Goal: Feedback & Contribution: Submit feedback/report problem

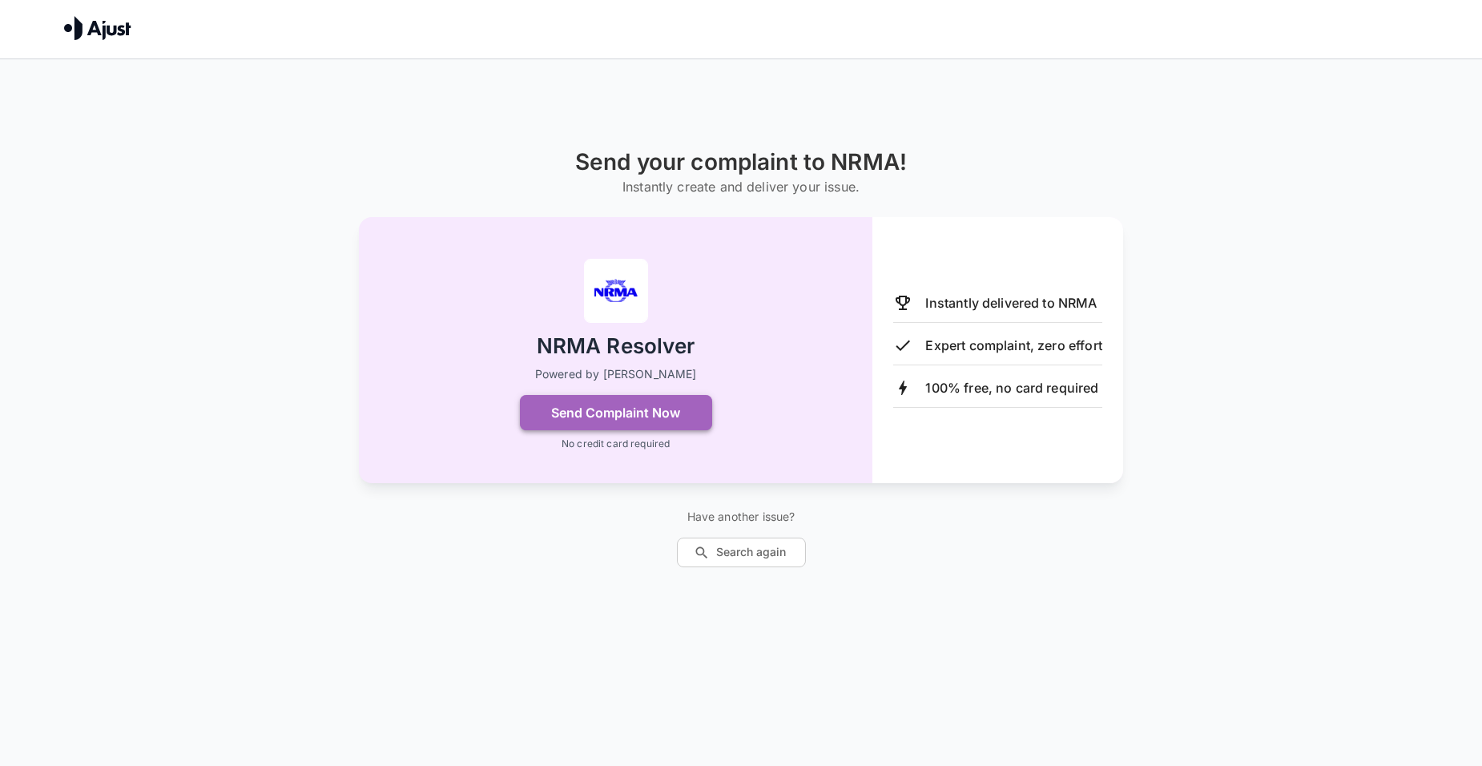
click at [602, 405] on button "Send Complaint Now" at bounding box center [616, 412] width 192 height 35
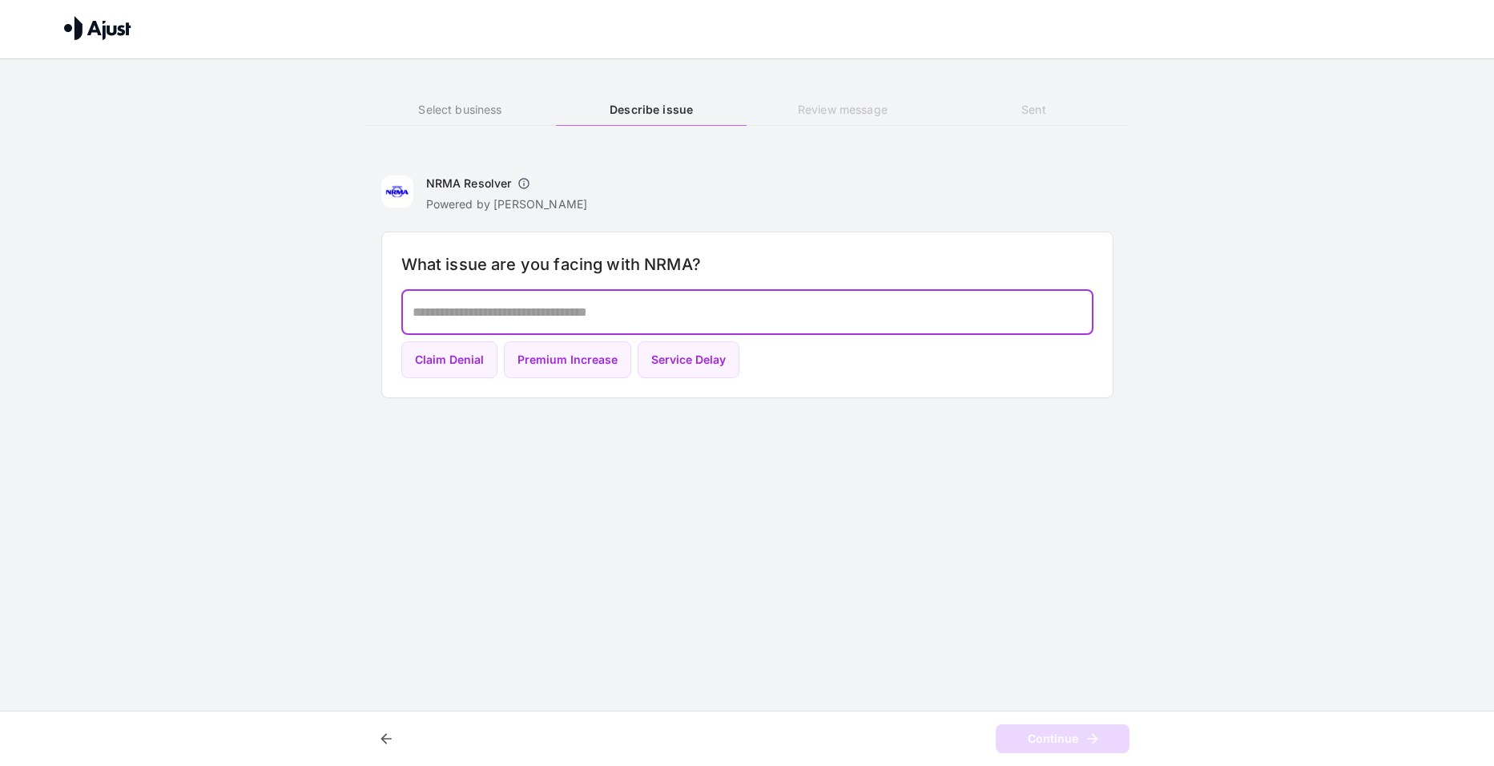
click at [649, 312] on textarea at bounding box center [748, 312] width 670 height 18
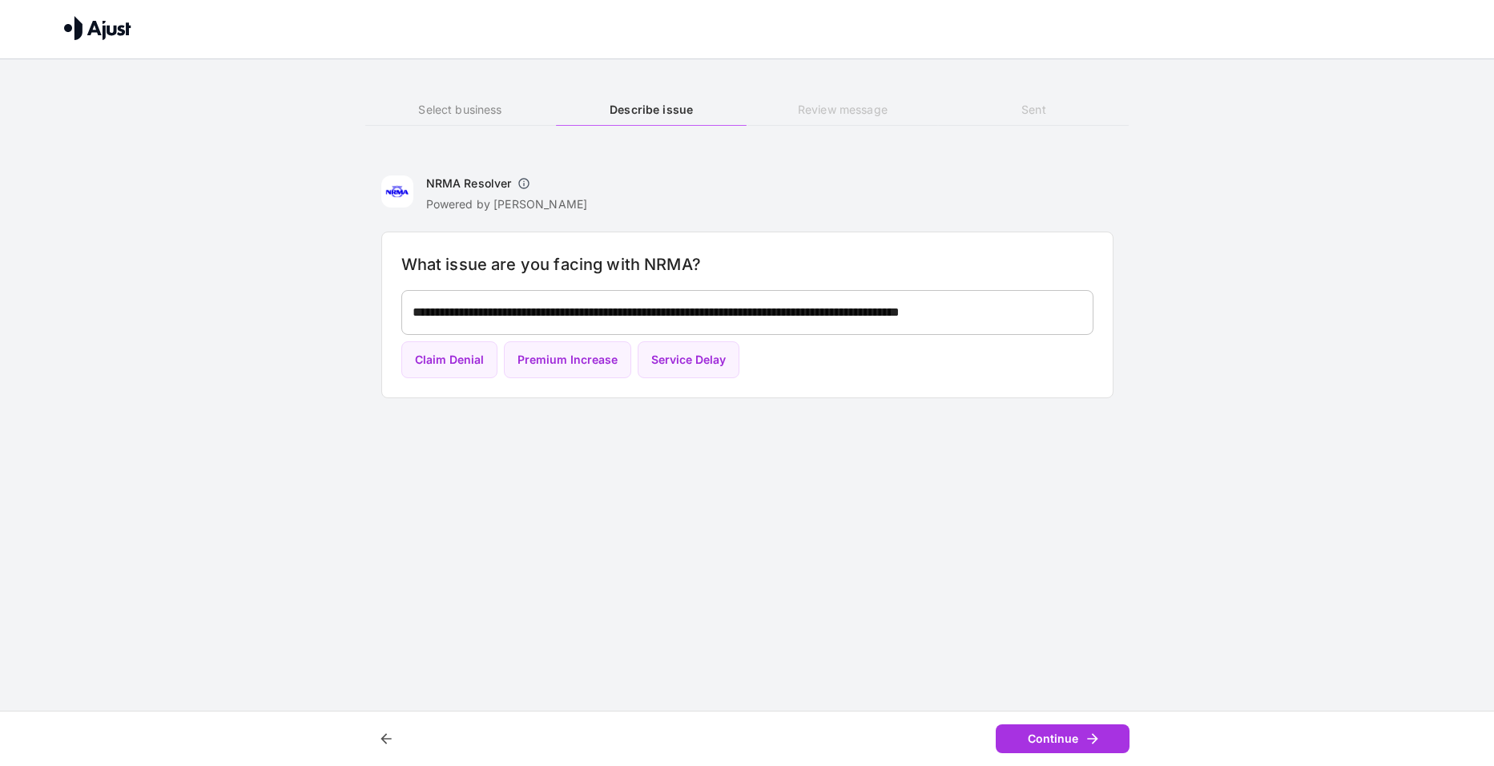
drag, startPoint x: 1314, startPoint y: 1, endPoint x: 1199, endPoint y: 141, distance: 181.0
click at [1199, 141] on div "Select business Describe issue Review message Sent" at bounding box center [747, 106] width 1494 height 95
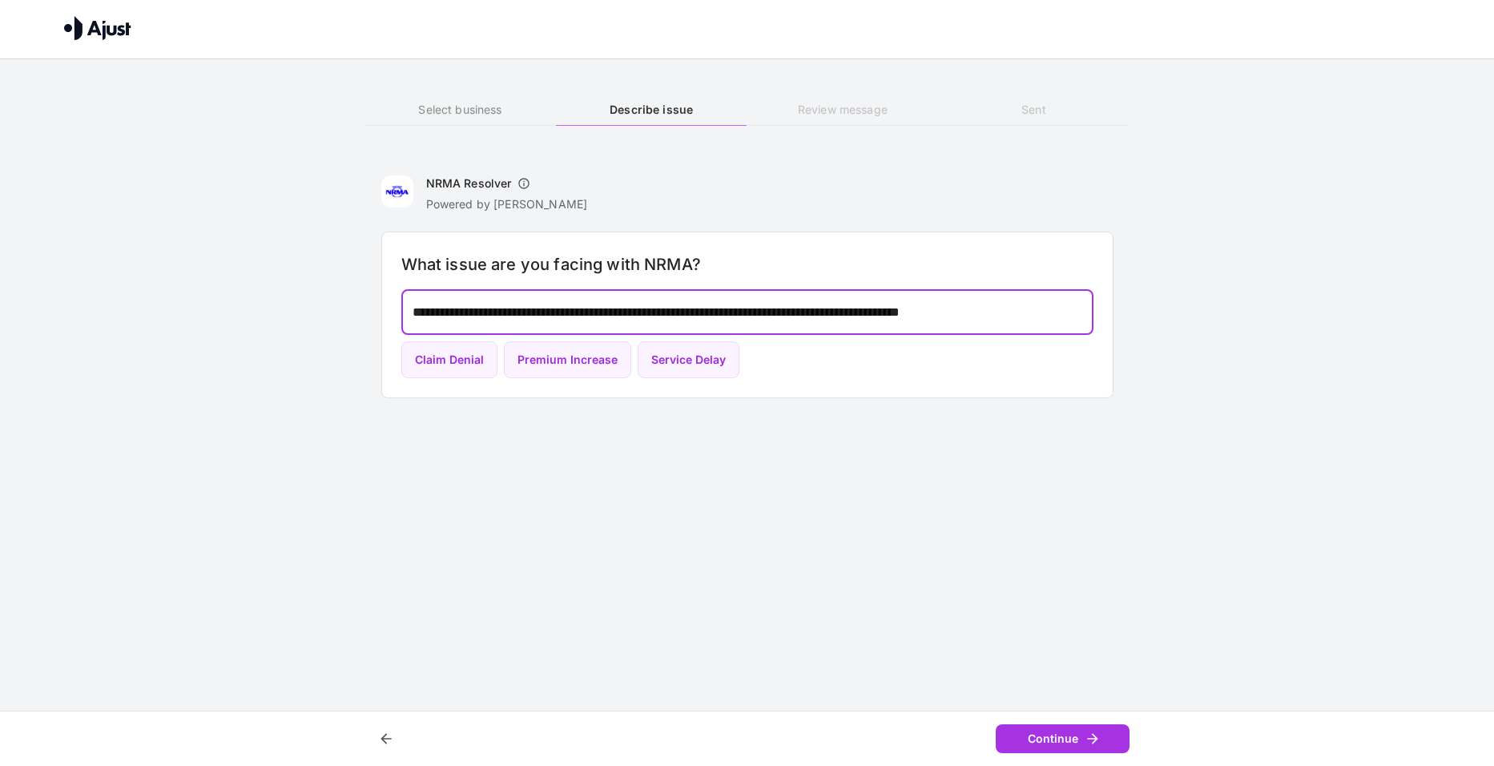
click at [1073, 312] on textarea "**********" at bounding box center [748, 312] width 670 height 18
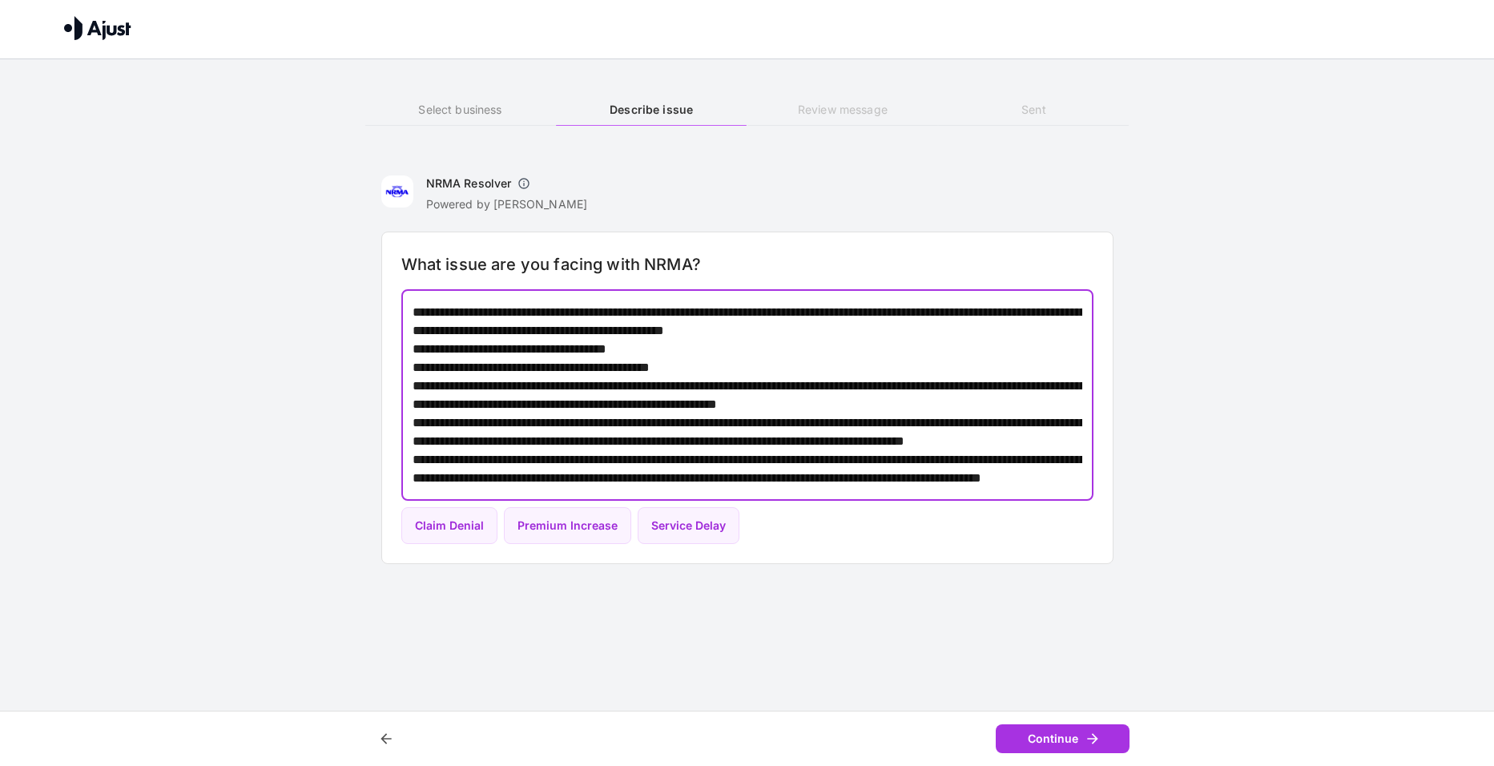
scroll to position [54, 0]
click at [729, 465] on textarea "**********" at bounding box center [748, 395] width 670 height 184
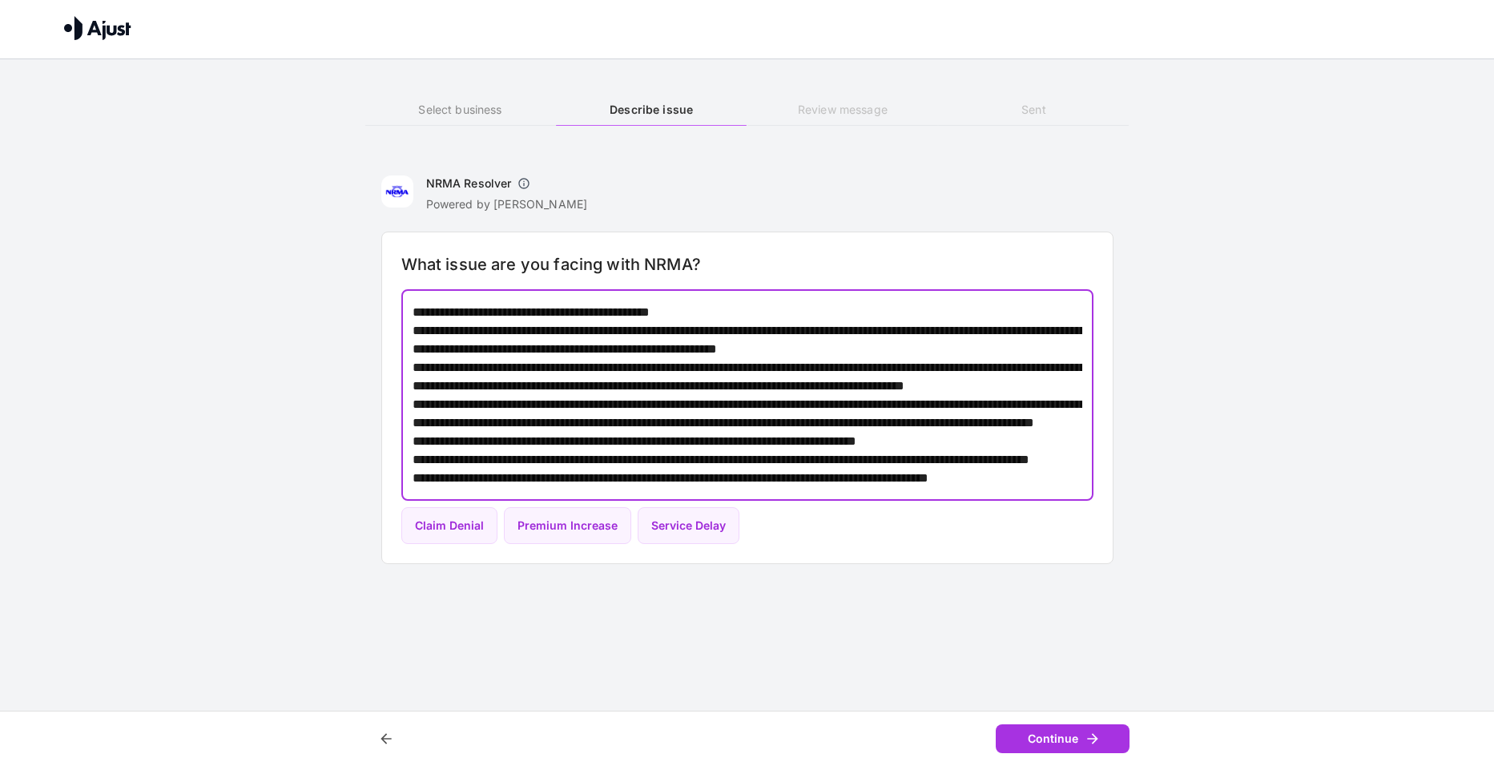
scroll to position [0, 0]
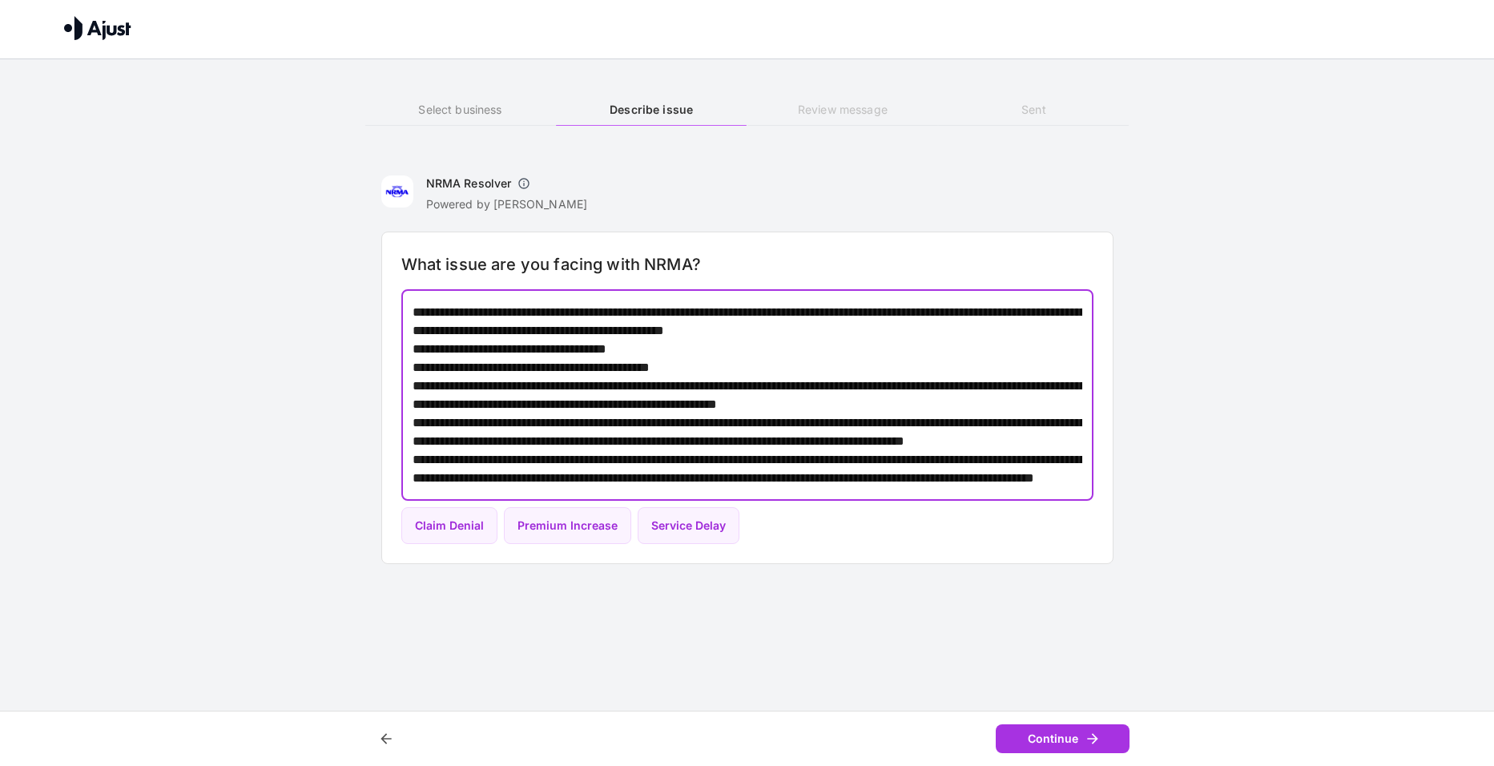
click at [1038, 402] on textarea at bounding box center [748, 395] width 670 height 184
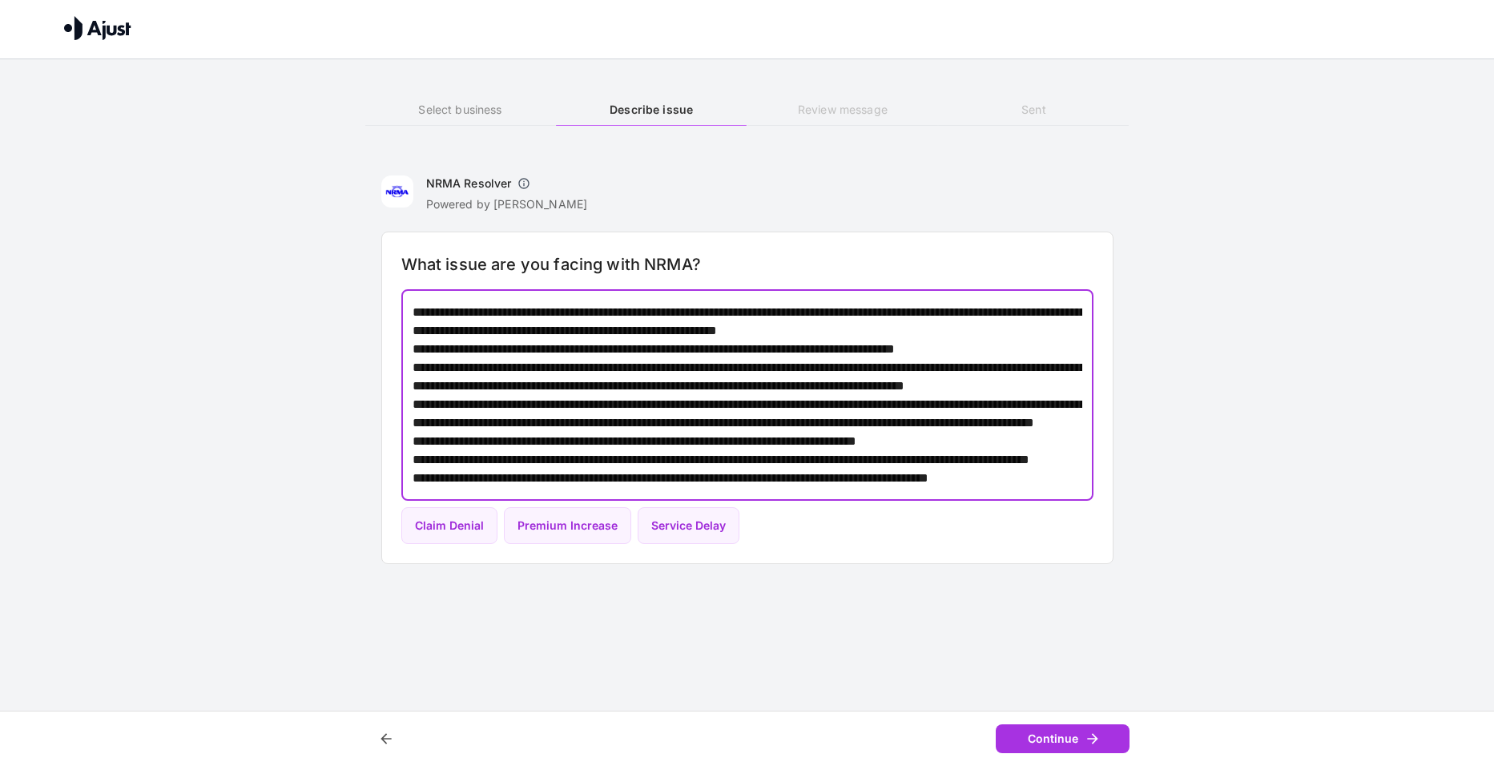
scroll to position [166, 0]
type textarea "**********"
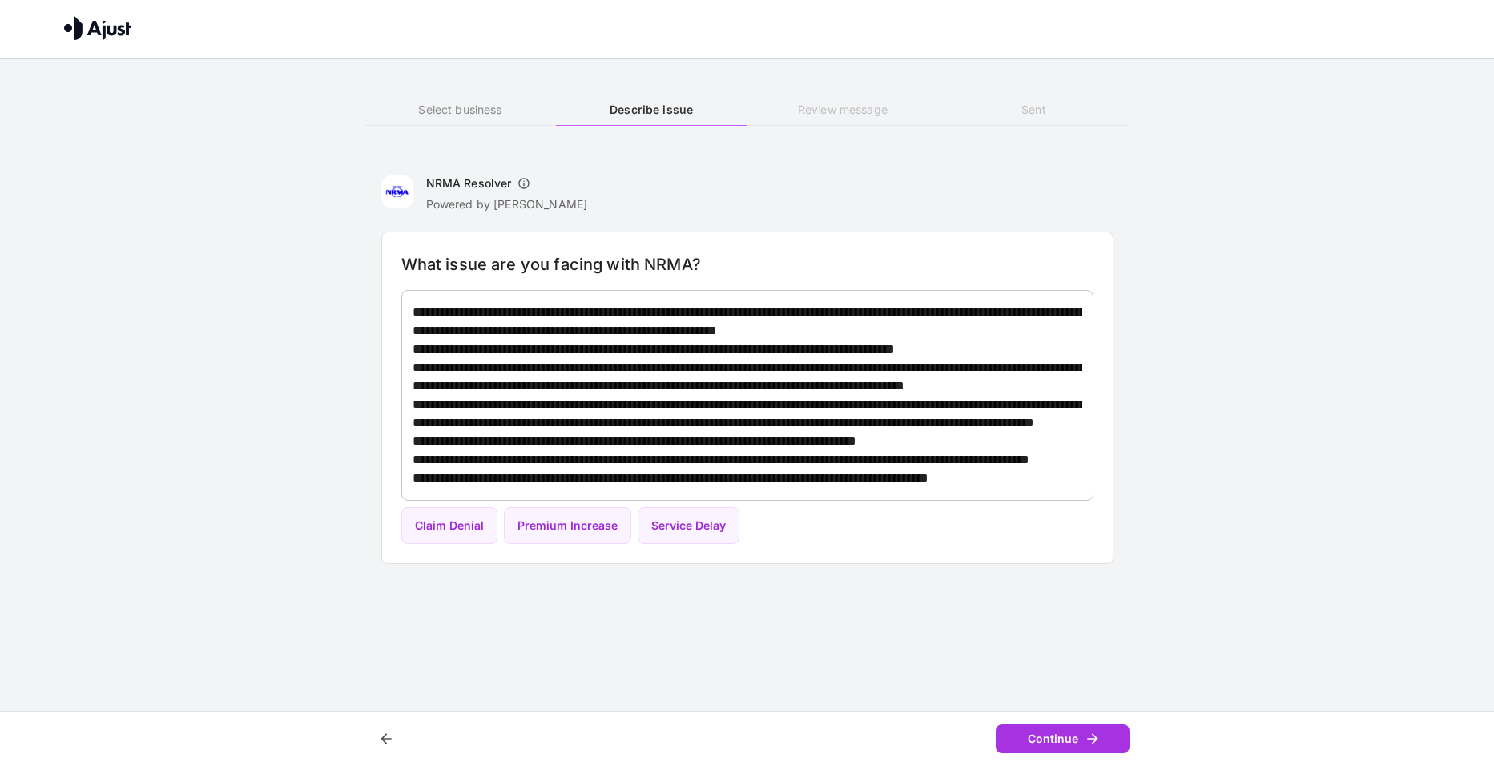
click at [840, 111] on h6 "Review message" at bounding box center [842, 110] width 191 height 18
click at [1036, 103] on h6 "Sent" at bounding box center [1033, 110] width 191 height 18
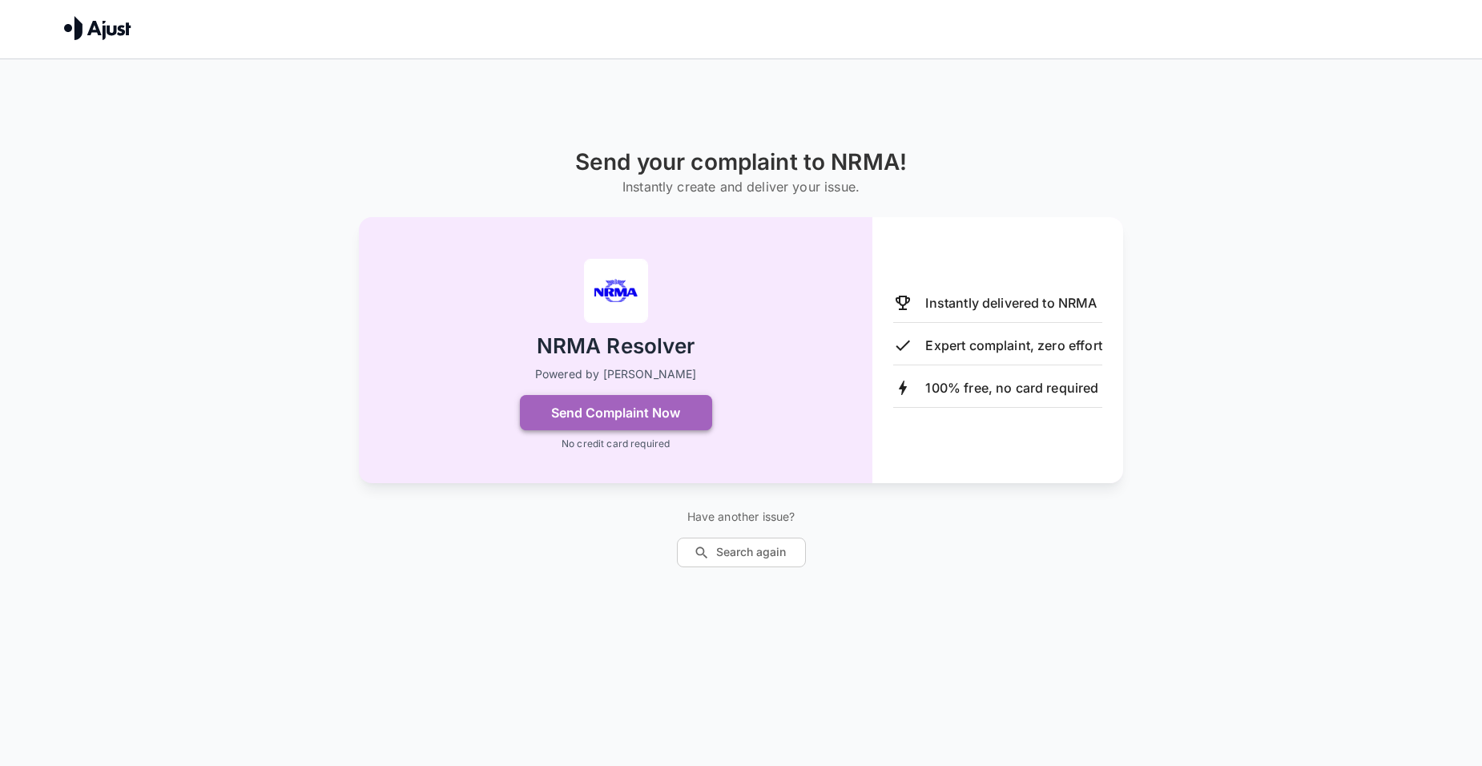
click at [635, 406] on button "Send Complaint Now" at bounding box center [616, 412] width 192 height 35
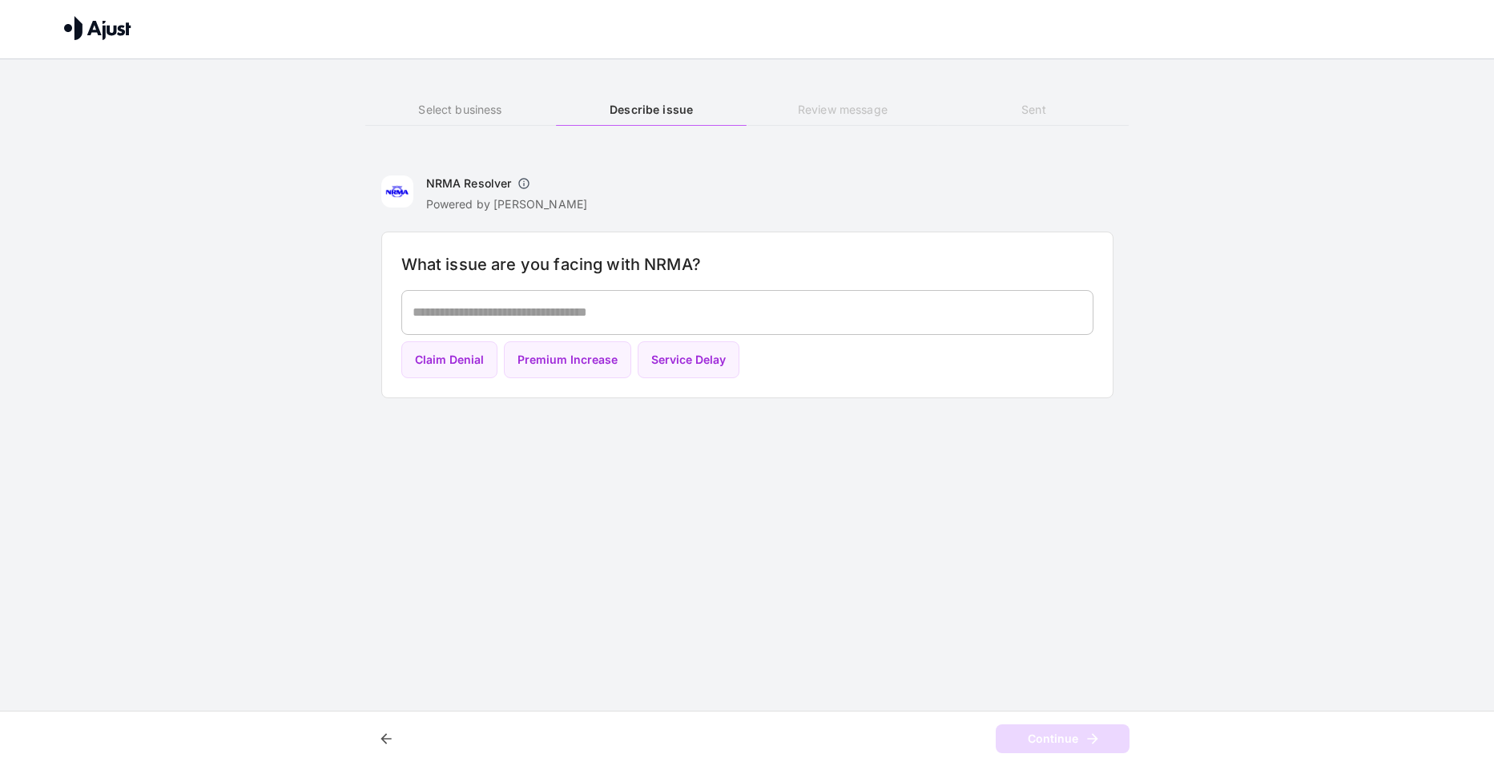
click at [856, 106] on h6 "Review message" at bounding box center [842, 110] width 191 height 18
click at [840, 105] on h6 "Review message" at bounding box center [842, 110] width 191 height 18
click at [1040, 103] on h6 "Sent" at bounding box center [1033, 110] width 191 height 18
click at [455, 105] on h6 "Select business" at bounding box center [460, 110] width 191 height 18
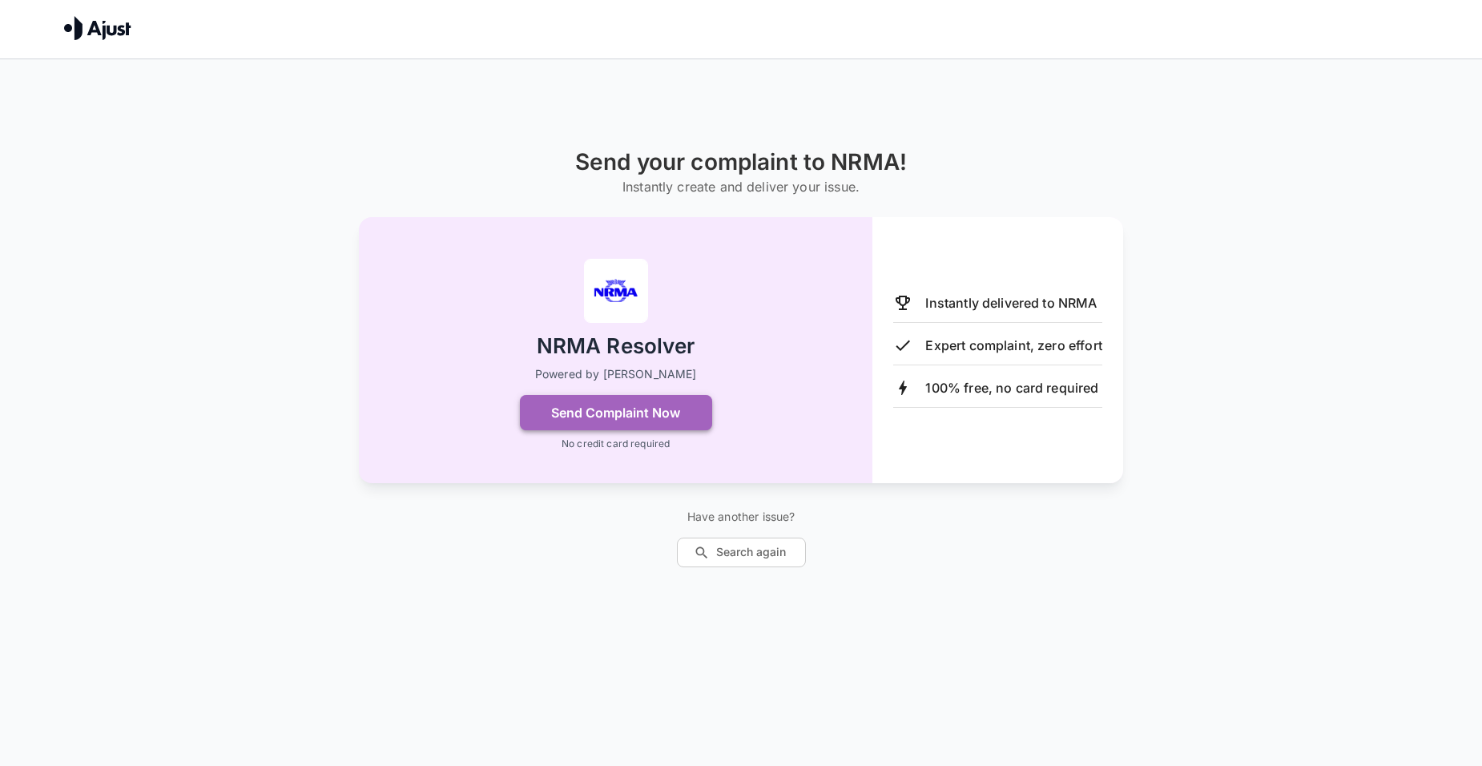
click at [609, 407] on button "Send Complaint Now" at bounding box center [616, 412] width 192 height 35
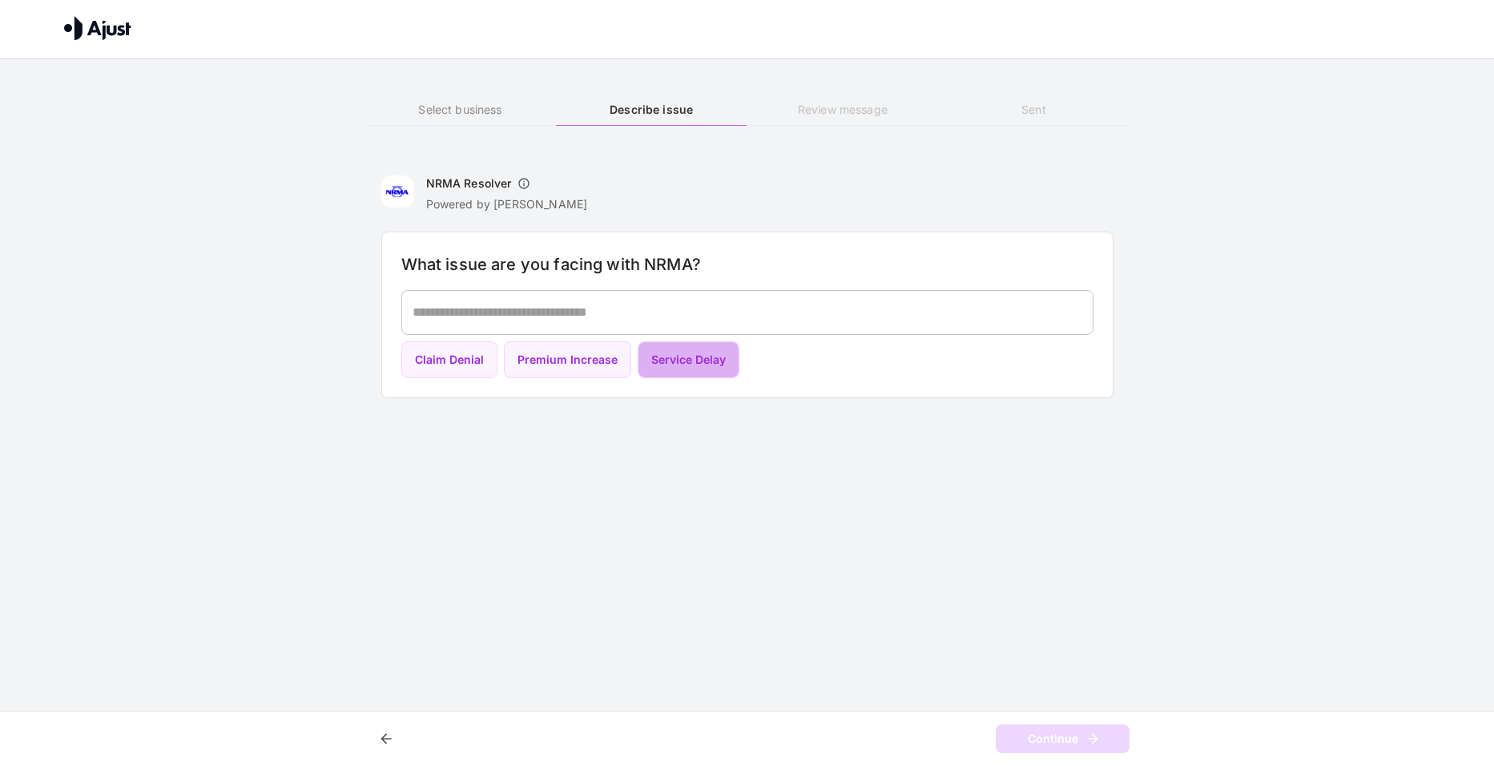
click at [696, 354] on button "Service Delay" at bounding box center [689, 360] width 102 height 38
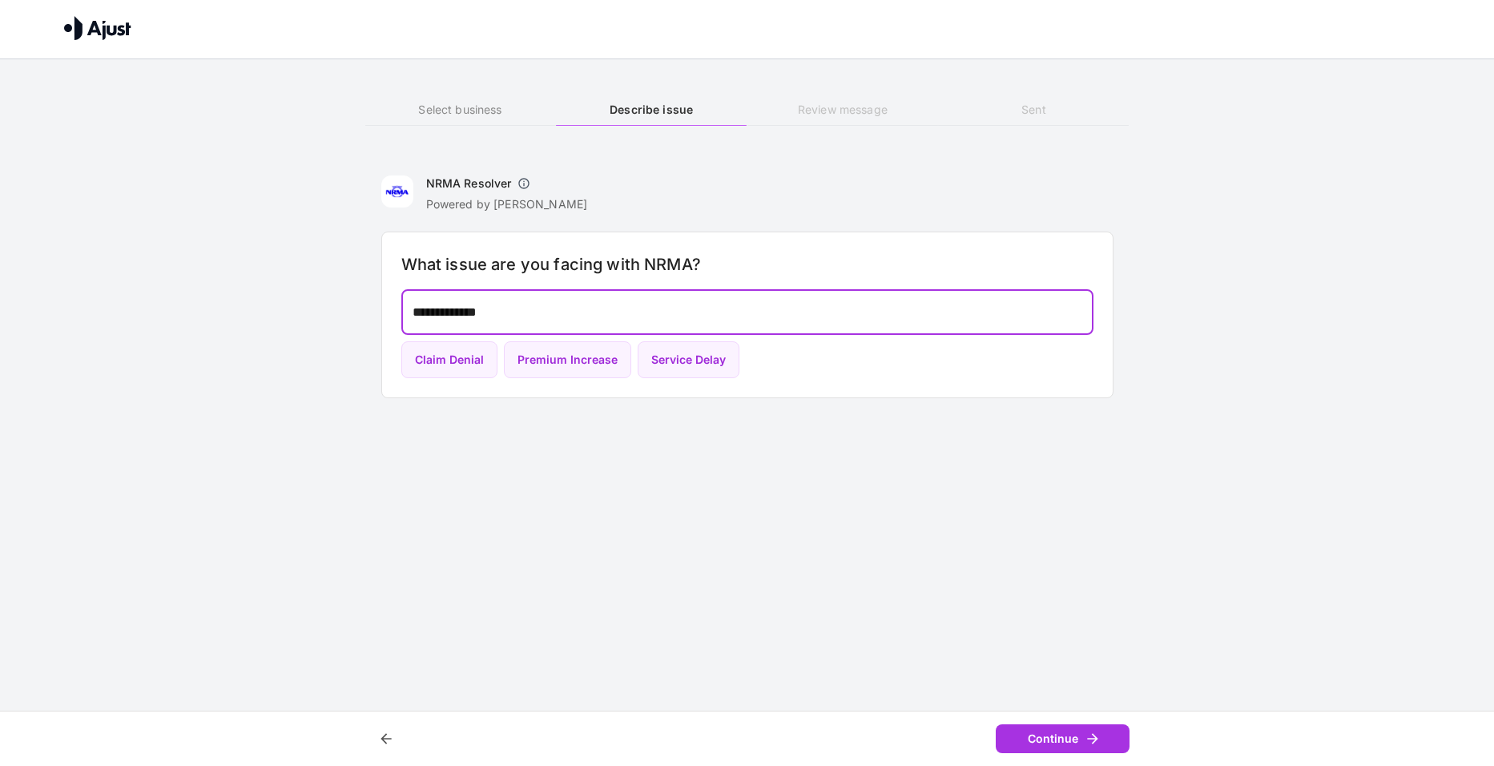
click at [513, 307] on textarea "**********" at bounding box center [748, 312] width 670 height 18
type textarea "*"
